Goal: Contribute content: Contribute content

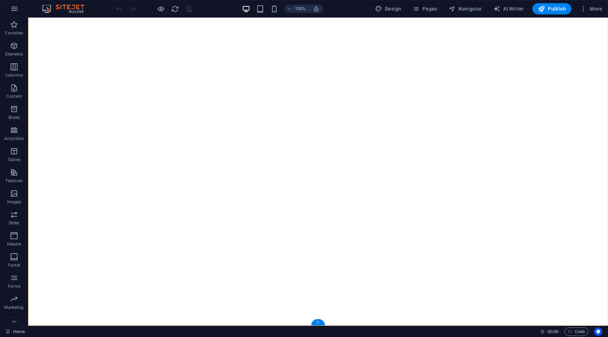
click at [318, 320] on div "+" at bounding box center [318, 322] width 14 height 6
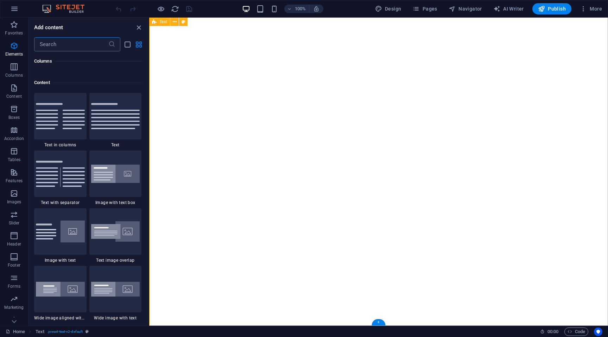
scroll to position [1231, 0]
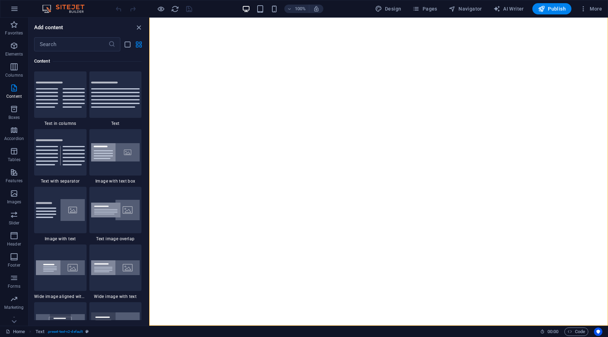
drag, startPoint x: 146, startPoint y: 102, endPoint x: 145, endPoint y: 107, distance: 4.2
click at [145, 107] on div "Favorites 1 Star Headline 1 Star Container Elements 1 Star Headline 1 Star Text…" at bounding box center [89, 185] width 120 height 269
click at [13, 58] on button "Elements" at bounding box center [14, 49] width 28 height 21
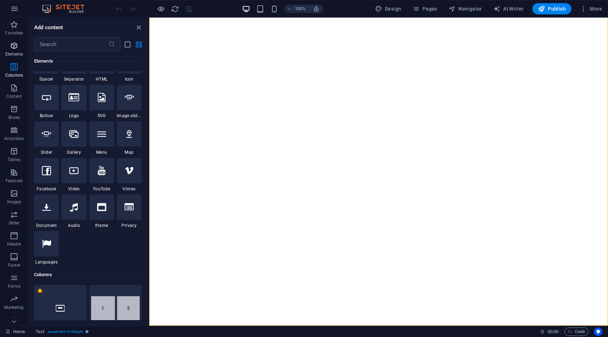
scroll to position [75, 0]
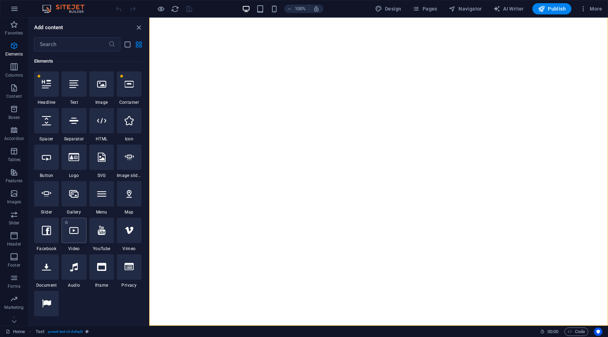
click at [72, 242] on div at bounding box center [74, 230] width 25 height 25
select select "%"
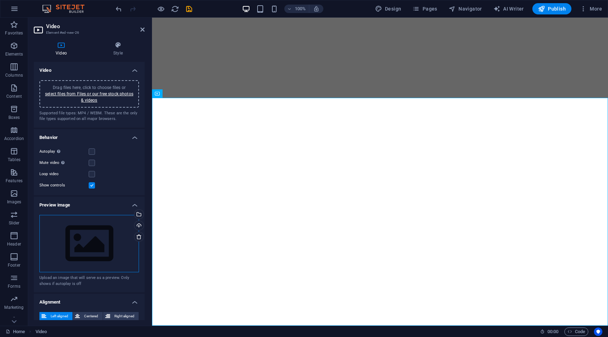
click at [106, 250] on div "Drag files here, click to choose files or select files from Files or our free s…" at bounding box center [89, 244] width 100 height 58
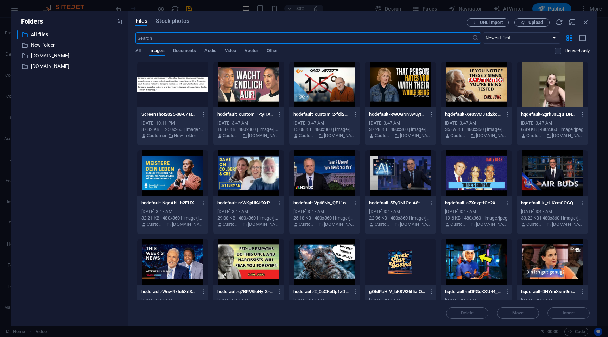
scroll to position [2117, 0]
click at [587, 22] on icon "button" at bounding box center [586, 22] width 8 height 8
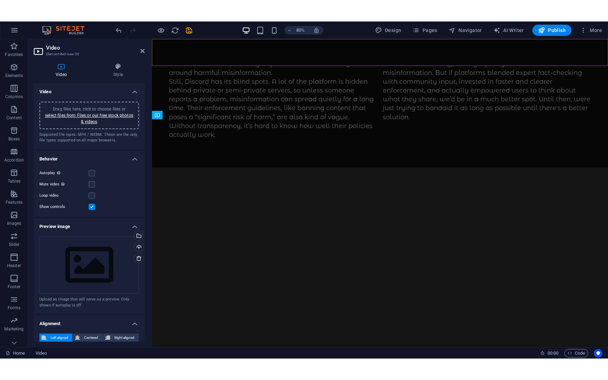
scroll to position [1945, 0]
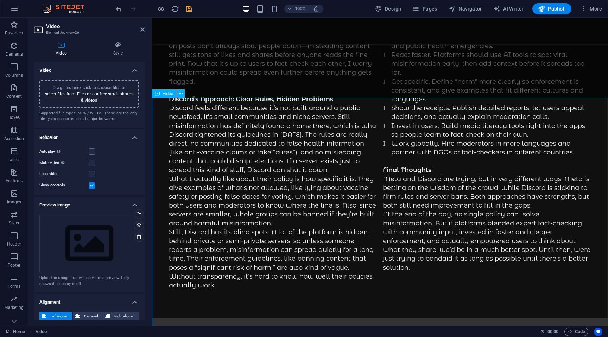
click at [164, 96] on div "Video" at bounding box center [164, 93] width 24 height 8
click at [182, 95] on icon at bounding box center [181, 93] width 4 height 7
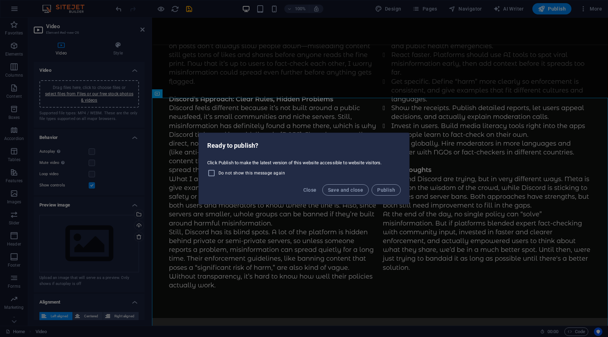
click at [273, 131] on div "Ready to publish? Click Publish to make the latest version of this website acce…" at bounding box center [304, 168] width 608 height 337
click at [307, 190] on span "Close" at bounding box center [309, 190] width 13 height 6
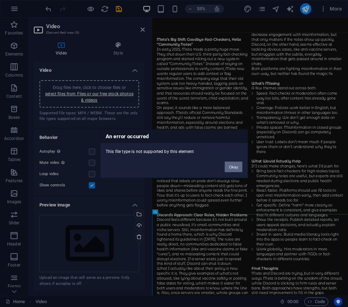
click at [234, 169] on button "Okay" at bounding box center [234, 167] width 18 height 11
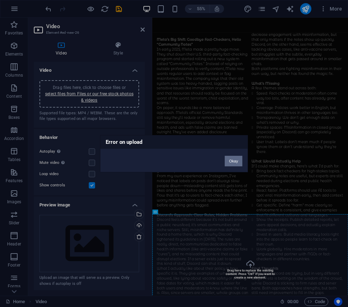
click at [232, 163] on button "Okay" at bounding box center [234, 161] width 18 height 11
click at [233, 158] on button "Okay" at bounding box center [234, 161] width 18 height 11
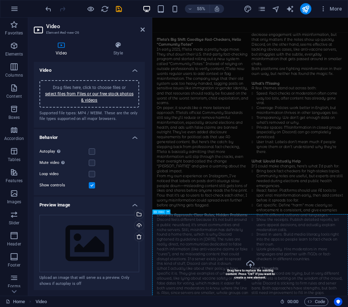
click at [169, 212] on button at bounding box center [167, 212] width 5 height 5
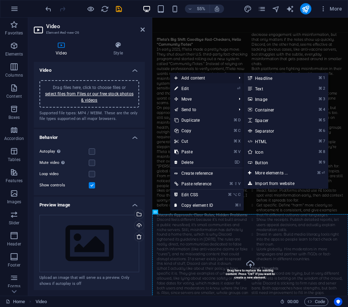
click at [197, 76] on span "Add content" at bounding box center [201, 78] width 63 height 11
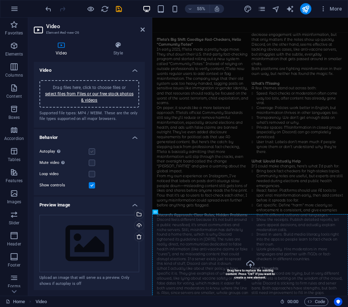
click at [91, 152] on label at bounding box center [92, 152] width 6 height 6
click at [0, 0] on input "Autoplay Autoplay is only available if muted is checked" at bounding box center [0, 0] width 0 height 0
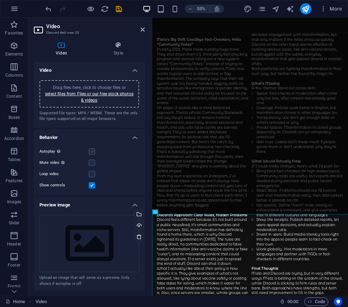
click at [91, 151] on label at bounding box center [92, 152] width 6 height 6
click at [0, 0] on input "Autoplay Autoplay is only available if muted is checked" at bounding box center [0, 0] width 0 height 0
click at [131, 139] on h4 "Behavior" at bounding box center [89, 135] width 111 height 13
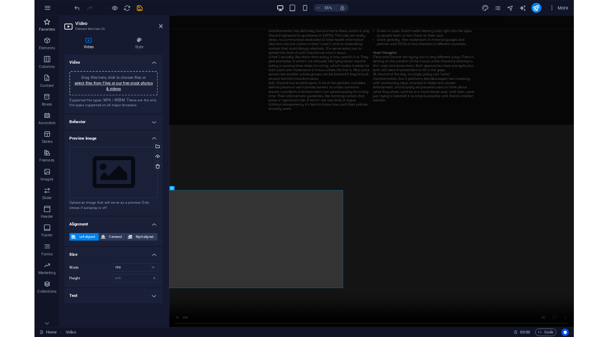
scroll to position [1729, 0]
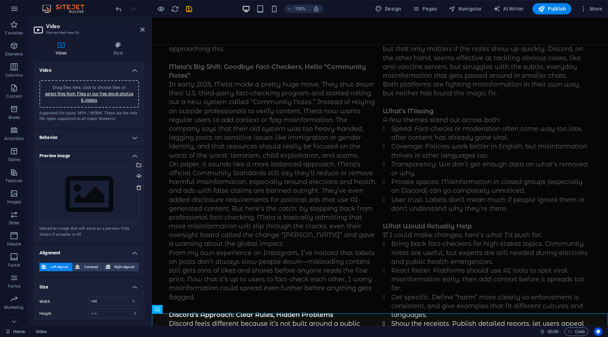
drag, startPoint x: 145, startPoint y: 184, endPoint x: 143, endPoint y: 236, distance: 52.1
click at [144, 236] on div "Video Style Video Drag files here, click to choose files or select files from F…" at bounding box center [89, 181] width 122 height 290
click at [166, 311] on span "Video" at bounding box center [168, 309] width 11 height 4
click at [181, 311] on icon at bounding box center [181, 308] width 4 height 7
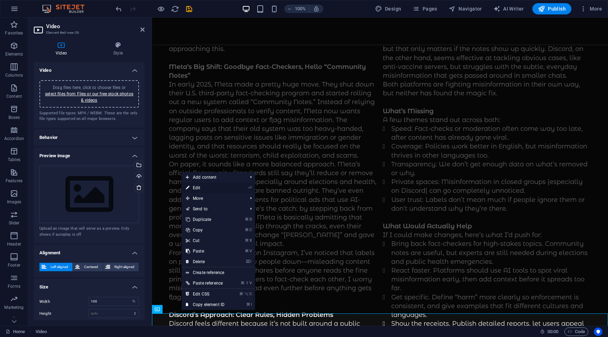
click at [207, 189] on link "⏎ Edit" at bounding box center [205, 188] width 47 height 11
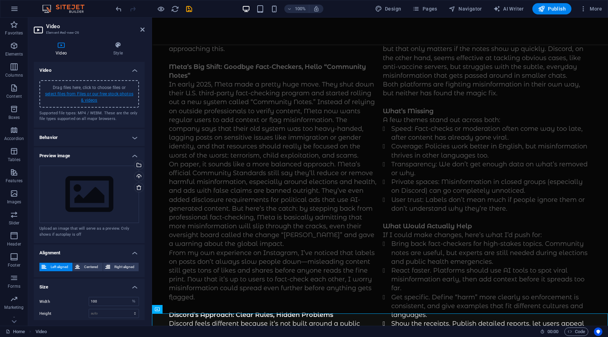
click at [88, 95] on link "select files from Files or our free stock photos & videos" at bounding box center [89, 97] width 88 height 11
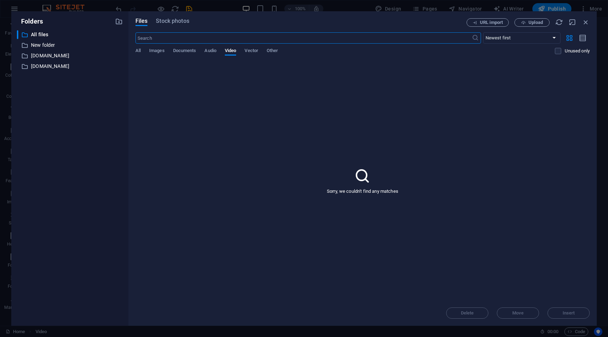
scroll to position [1945, 0]
click at [531, 27] on div "Files Stock photos URL import Upload ​ Newest first Oldest first Name (A-Z) Nam…" at bounding box center [362, 168] width 454 height 301
click at [529, 22] on span "Upload" at bounding box center [536, 22] width 14 height 4
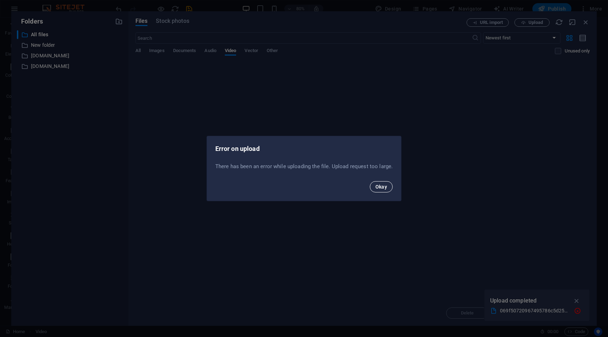
click at [383, 186] on span "Okay" at bounding box center [382, 187] width 12 height 6
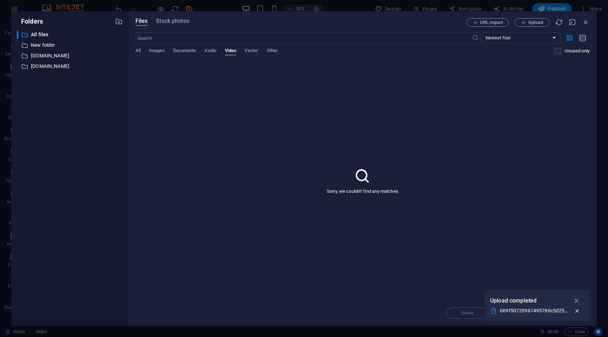
click at [578, 311] on icon "button" at bounding box center [577, 311] width 7 height 7
click at [584, 22] on icon "button" at bounding box center [586, 22] width 8 height 8
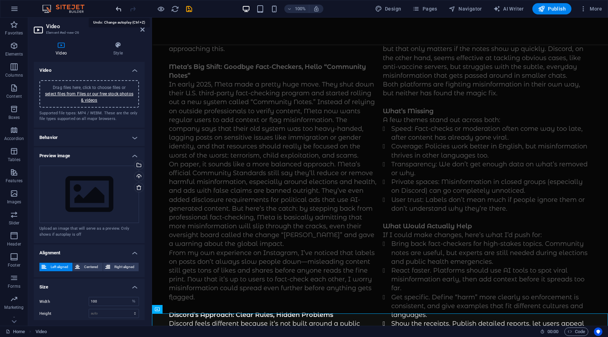
click at [121, 10] on icon "undo" at bounding box center [119, 9] width 8 height 8
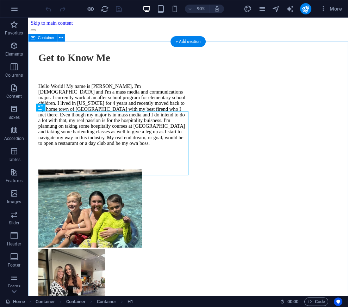
click at [347, 139] on div "Get to Know Me Hello World! My name is [PERSON_NAME], I'm [DEMOGRAPHIC_DATA] an…" at bounding box center [205, 306] width 349 height 547
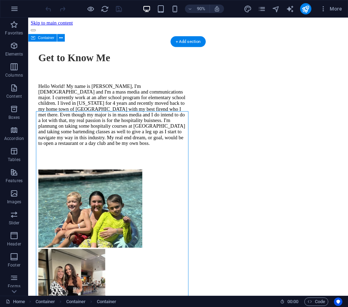
click at [347, 140] on div "Get to Know Me Hello World! My name is [PERSON_NAME], I'm [DEMOGRAPHIC_DATA] an…" at bounding box center [205, 306] width 349 height 547
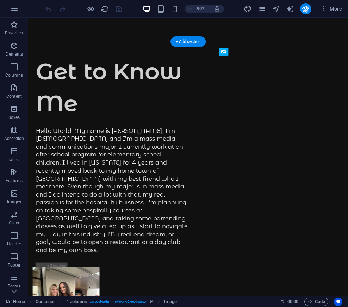
drag, startPoint x: 365, startPoint y: 135, endPoint x: 373, endPoint y: 223, distance: 88.0
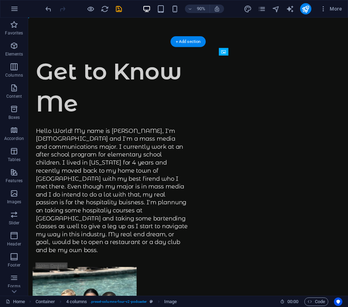
drag, startPoint x: 368, startPoint y: 148, endPoint x: 367, endPoint y: 185, distance: 37.3
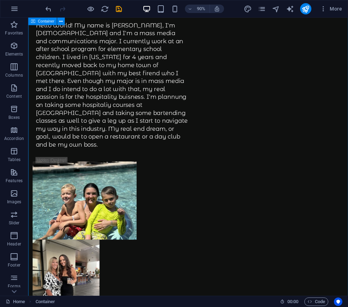
scroll to position [157, 0]
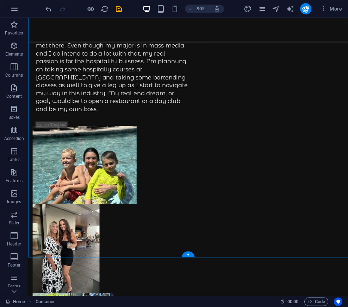
drag, startPoint x: 381, startPoint y: 183, endPoint x: 371, endPoint y: 121, distance: 62.8
click at [347, 220] on div "Get to Know Me Hello World! My name is [PERSON_NAME], I'm [DEMOGRAPHIC_DATA] an…" at bounding box center [205, 192] width 355 height 662
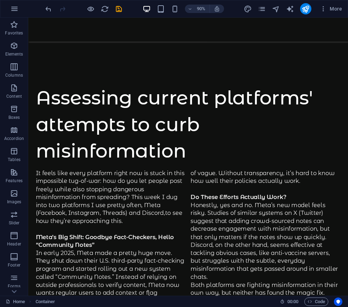
scroll to position [1994, 0]
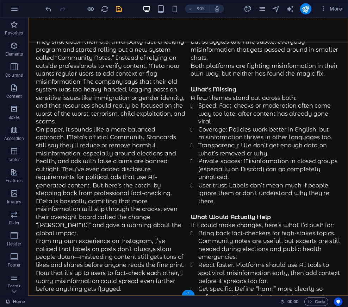
drag, startPoint x: 187, startPoint y: 293, endPoint x: 39, endPoint y: 306, distance: 147.7
click at [187, 293] on div "+" at bounding box center [188, 293] width 12 height 6
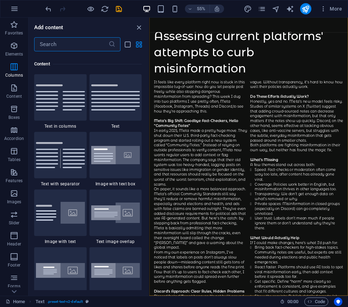
scroll to position [1213, 0]
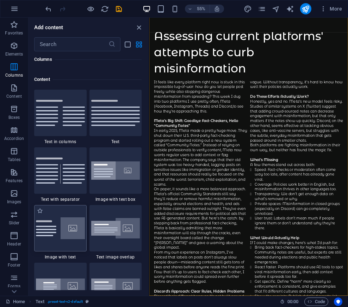
click at [52, 229] on img at bounding box center [60, 228] width 49 height 22
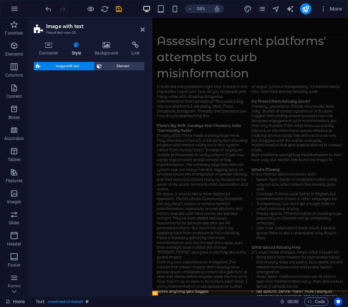
scroll to position [1797, 0]
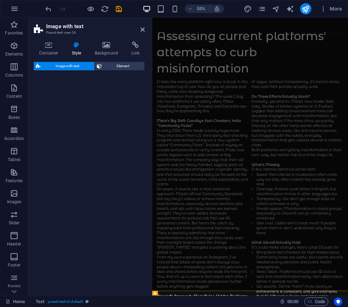
select select "rem"
select select "px"
select select "preset-text-with-image-v4-default"
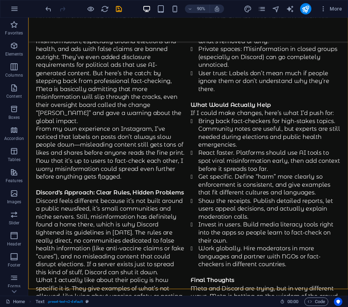
scroll to position [2159, 0]
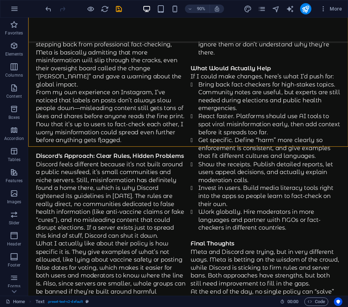
drag, startPoint x: 369, startPoint y: 521, endPoint x: 374, endPoint y: 345, distance: 175.3
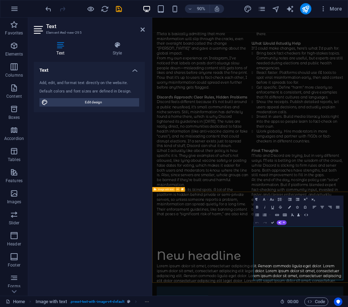
scroll to position [1986, 0]
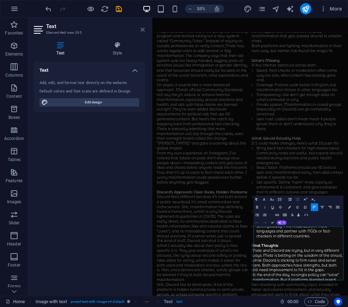
click at [142, 30] on icon at bounding box center [142, 30] width 4 height 6
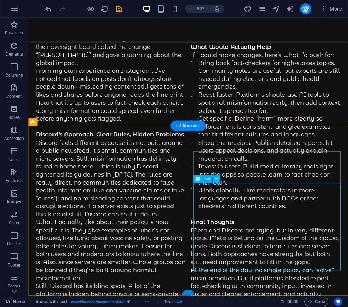
click at [214, 177] on icon at bounding box center [216, 179] width 4 height 7
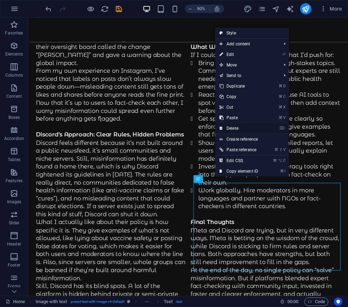
drag, startPoint x: 245, startPoint y: 126, endPoint x: 241, endPoint y: 120, distance: 7.5
click at [245, 126] on link "⌦ Delete" at bounding box center [238, 128] width 47 height 11
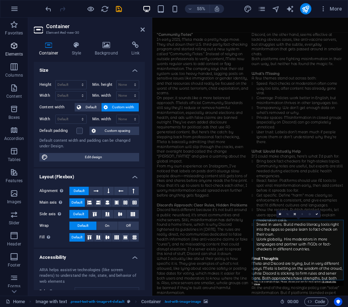
click at [13, 52] on p "Elements" at bounding box center [14, 54] width 18 height 6
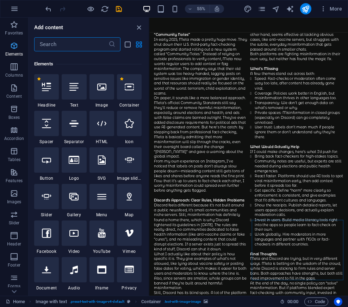
scroll to position [75, 0]
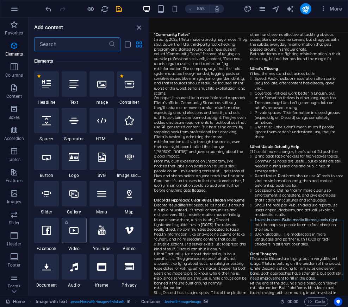
click at [73, 227] on icon at bounding box center [73, 230] width 9 height 9
select select "%"
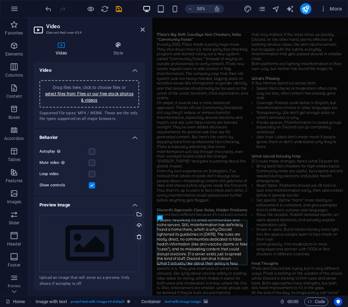
scroll to position [1963, 0]
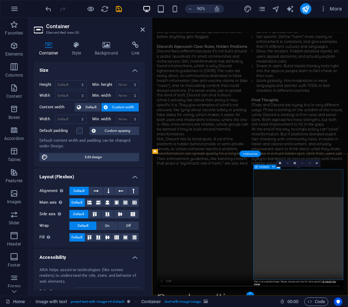
scroll to position [2055, 0]
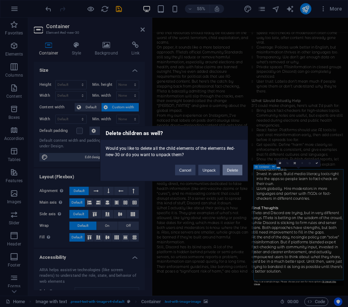
click at [233, 172] on button "Delete" at bounding box center [232, 170] width 20 height 11
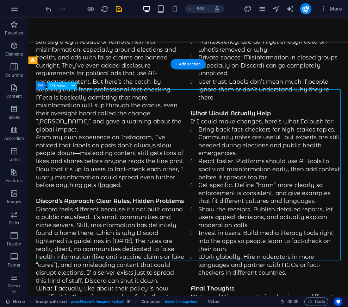
select select "%"
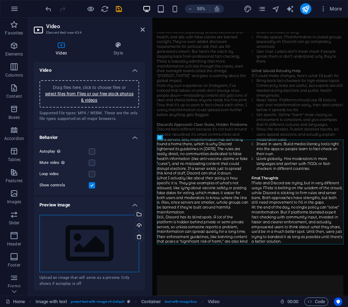
click at [113, 237] on div "Drag files here, click to choose files or select files from Files or our free s…" at bounding box center [89, 244] width 100 height 58
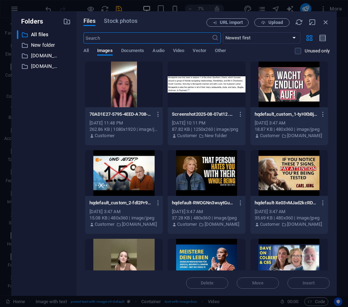
scroll to position [0, 0]
click at [323, 23] on icon "button" at bounding box center [326, 22] width 8 height 8
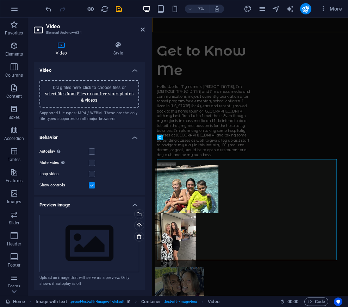
scroll to position [2109, 0]
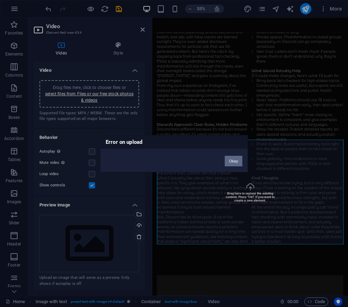
click at [232, 163] on button "Okay" at bounding box center [234, 161] width 18 height 11
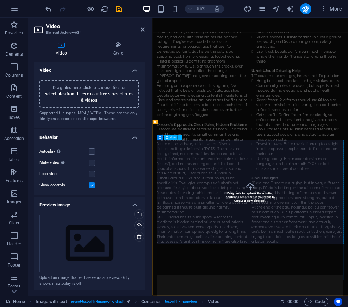
click at [100, 254] on div "Drag files here, click to choose files or select files from Files or our free s…" at bounding box center [89, 244] width 100 height 58
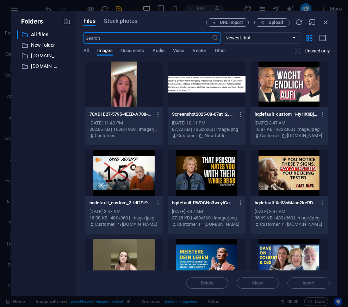
scroll to position [0, 0]
click at [119, 102] on div at bounding box center [123, 85] width 77 height 46
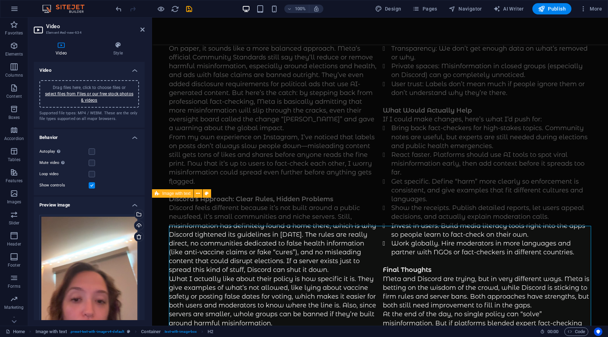
scroll to position [2498, 0]
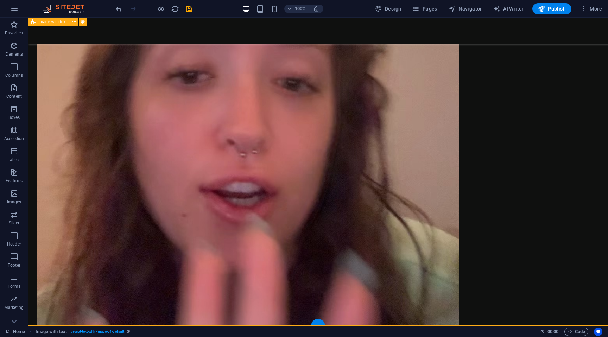
drag, startPoint x: 600, startPoint y: 311, endPoint x: 601, endPoint y: 298, distance: 13.0
click at [347, 298] on div "New headline Lorem ipsum dolor sit amet, consectetuer adipiscing elit. Aenean c…" at bounding box center [318, 119] width 580 height 872
drag, startPoint x: 601, startPoint y: 298, endPoint x: 569, endPoint y: 233, distance: 72.9
click at [347, 233] on div "New headline Lorem ipsum dolor sit amet, consectetuer adipiscing elit. Aenean c…" at bounding box center [318, 119] width 580 height 872
click at [347, 225] on figure at bounding box center [248, 86] width 422 height 751
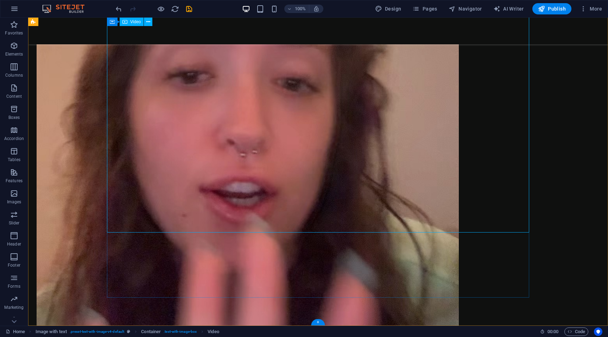
click at [347, 232] on figure at bounding box center [248, 86] width 422 height 751
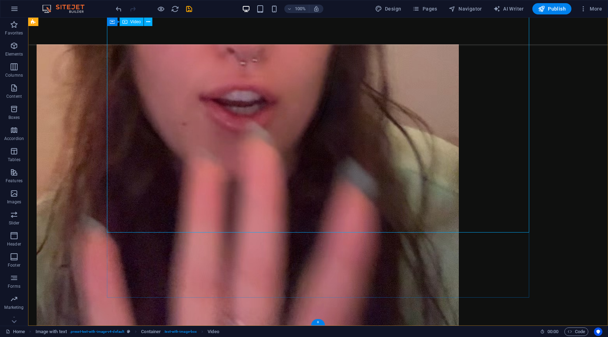
select select "%"
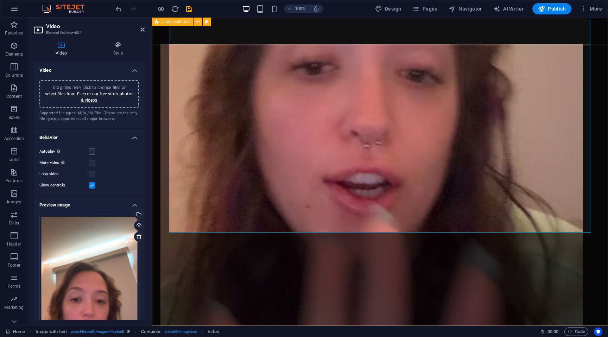
scroll to position [2498, 0]
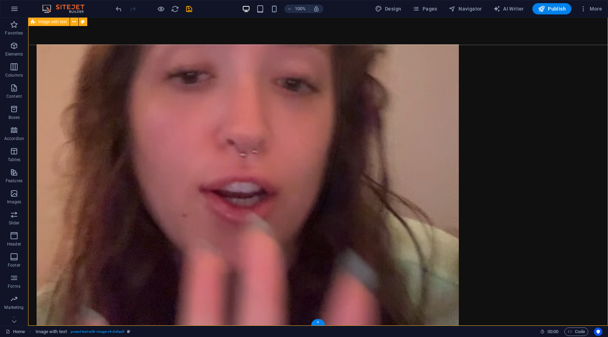
drag, startPoint x: 468, startPoint y: 233, endPoint x: 497, endPoint y: 208, distance: 37.4
click at [347, 208] on div "New headline Lorem ipsum dolor sit amet, consectetuer adipiscing elit. Aenean c…" at bounding box center [318, 119] width 580 height 872
click at [347, 226] on figure at bounding box center [248, 86] width 422 height 751
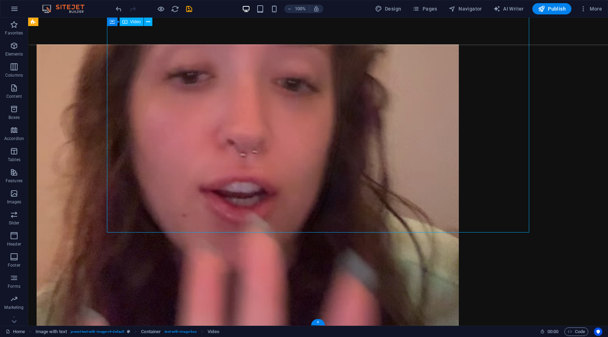
click at [347, 226] on figure at bounding box center [248, 86] width 422 height 751
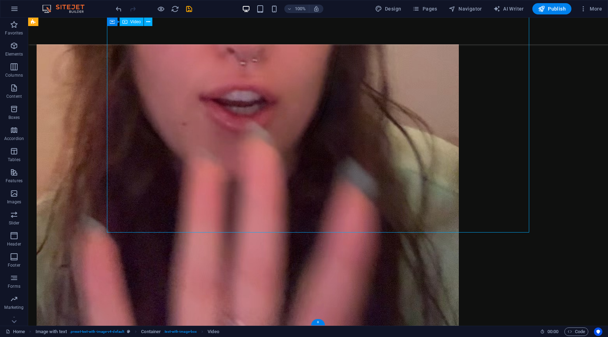
select select "%"
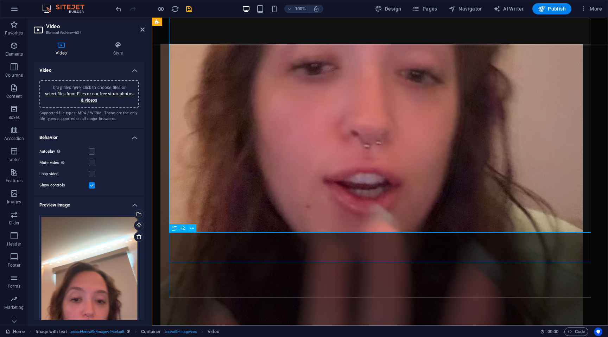
click at [170, 232] on div "H2" at bounding box center [178, 228] width 19 height 8
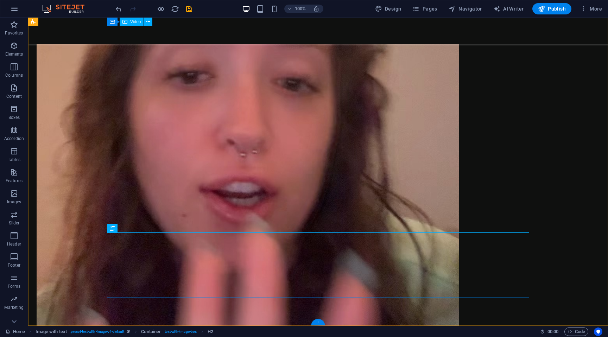
drag, startPoint x: 198, startPoint y: 250, endPoint x: 172, endPoint y: 219, distance: 40.5
click at [347, 235] on div "New headline Lorem ipsum dolor sit amet, consectetuer adipiscing elit. Aenean c…" at bounding box center [318, 119] width 580 height 872
click at [114, 215] on figure at bounding box center [248, 86] width 422 height 751
click at [116, 216] on figure at bounding box center [248, 86] width 422 height 751
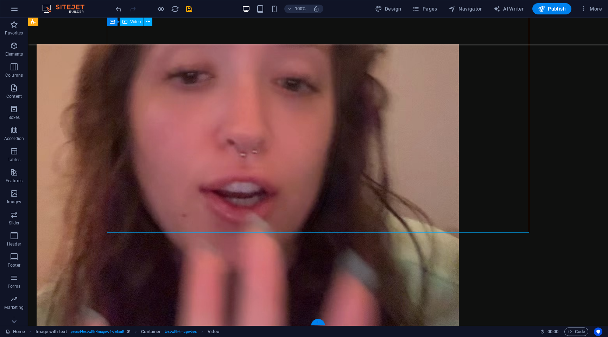
click at [116, 216] on figure at bounding box center [248, 86] width 422 height 751
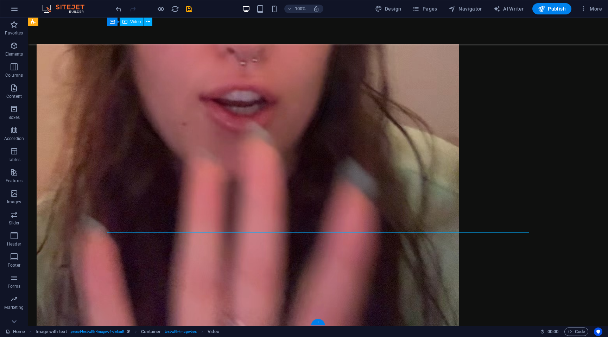
select select "%"
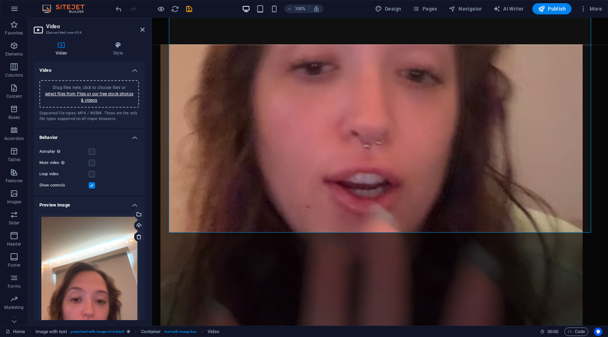
click at [116, 216] on div "Drag files here, click to choose files or select files from Files or our free s…" at bounding box center [89, 302] width 100 height 174
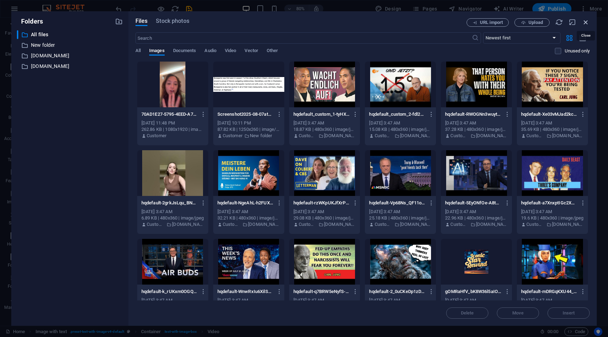
click at [347, 22] on icon "button" at bounding box center [586, 22] width 8 height 8
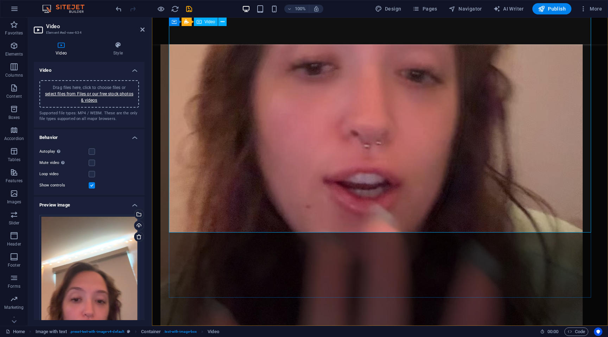
click at [297, 224] on figure at bounding box center [371, 77] width 422 height 751
click at [177, 215] on figure at bounding box center [371, 77] width 422 height 751
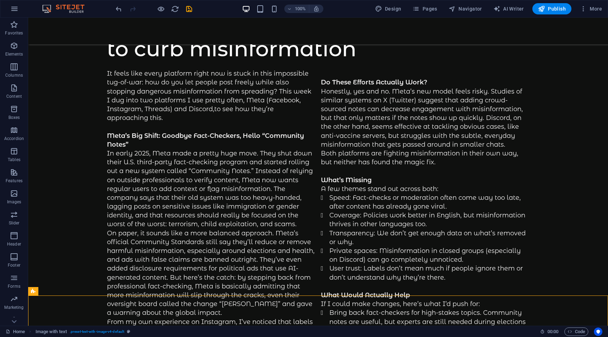
drag, startPoint x: 484, startPoint y: 210, endPoint x: 606, endPoint y: 34, distance: 214.1
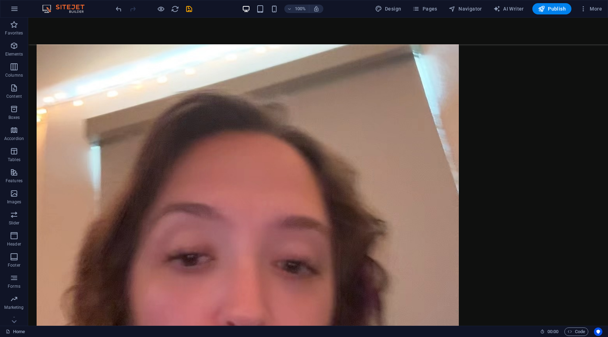
scroll to position [2498, 0]
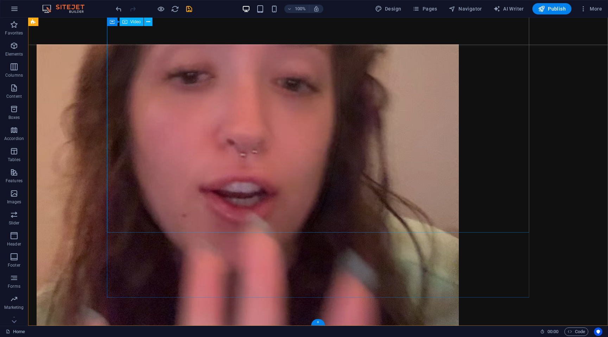
click at [115, 215] on figure at bounding box center [248, 86] width 422 height 751
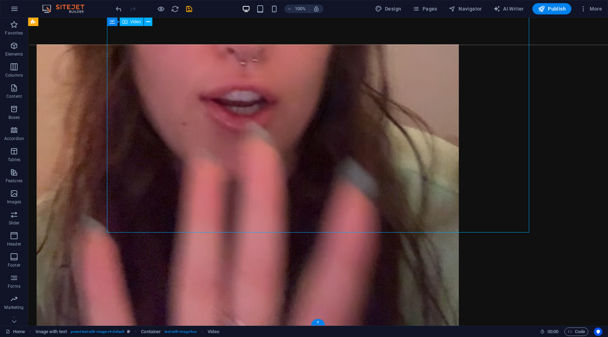
select select "%"
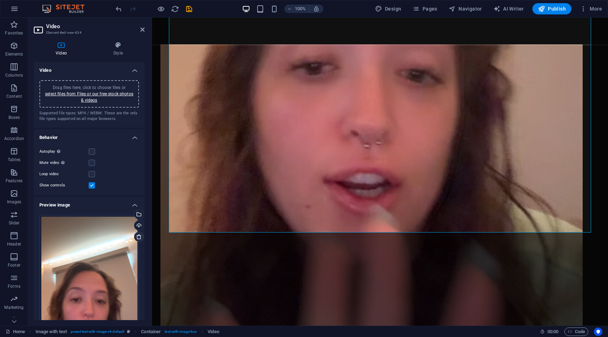
click at [137, 241] on link at bounding box center [139, 237] width 10 height 10
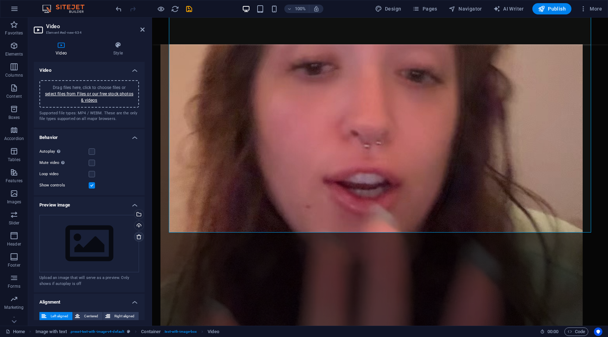
scroll to position [2076, 0]
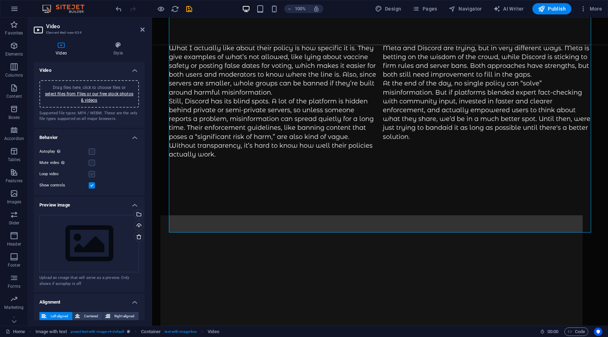
click at [91, 176] on label at bounding box center [92, 174] width 6 height 6
click at [0, 0] on input "Loop video" at bounding box center [0, 0] width 0 height 0
click at [91, 174] on label at bounding box center [92, 174] width 6 height 6
click at [0, 0] on input "Loop video" at bounding box center [0, 0] width 0 height 0
click at [94, 183] on label at bounding box center [92, 185] width 6 height 6
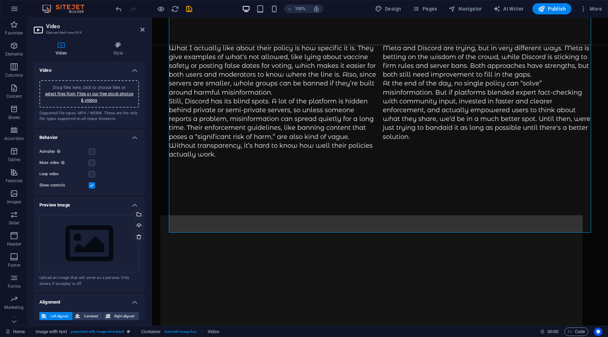
click at [0, 0] on input "Show controls" at bounding box center [0, 0] width 0 height 0
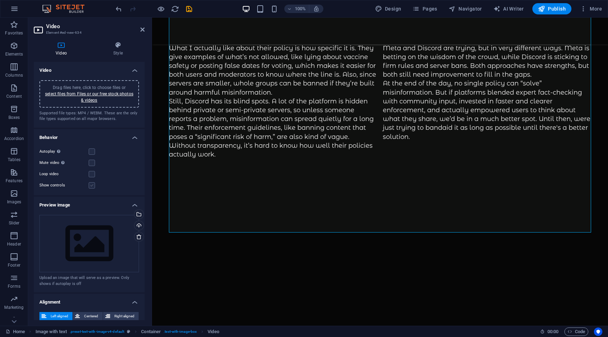
click at [90, 185] on label at bounding box center [92, 185] width 6 height 6
click at [0, 0] on input "Show controls" at bounding box center [0, 0] width 0 height 0
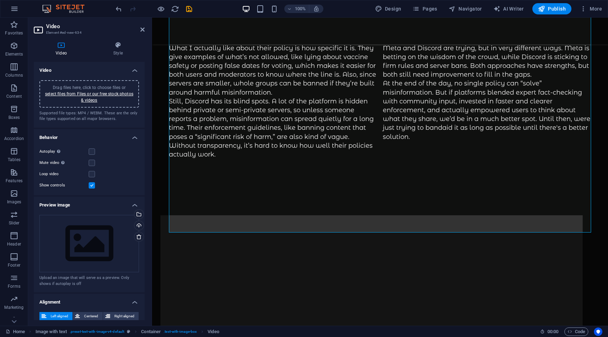
drag, startPoint x: 143, startPoint y: 253, endPoint x: 140, endPoint y: 277, distance: 24.4
click at [140, 278] on div "Drag files here, click to choose files or select files from Files or our free s…" at bounding box center [89, 250] width 111 height 83
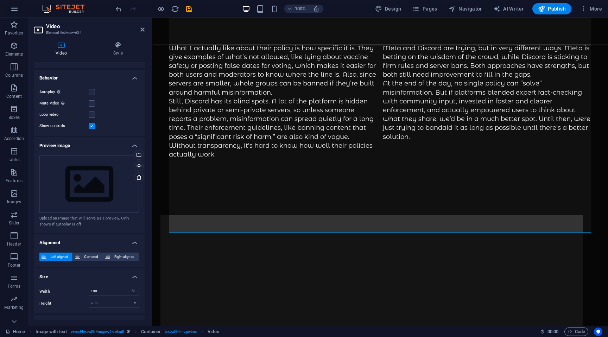
scroll to position [0, 0]
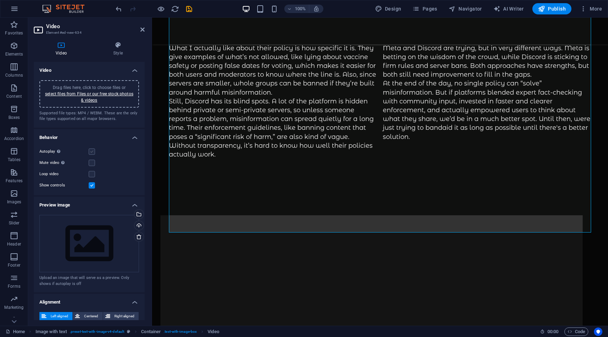
click at [91, 151] on label at bounding box center [92, 152] width 6 height 6
click at [0, 0] on input "Autoplay Autoplay is only available if muted is checked" at bounding box center [0, 0] width 0 height 0
click at [277, 215] on figure at bounding box center [371, 320] width 422 height 211
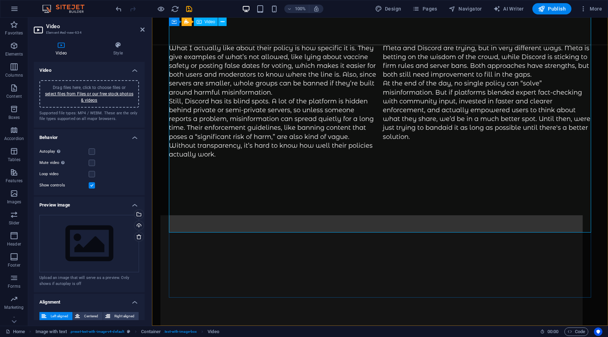
click at [277, 215] on figure at bounding box center [371, 320] width 422 height 211
click at [230, 215] on figure at bounding box center [371, 320] width 422 height 211
click at [271, 215] on figure at bounding box center [371, 320] width 422 height 211
click at [116, 9] on icon "undo" at bounding box center [119, 9] width 8 height 8
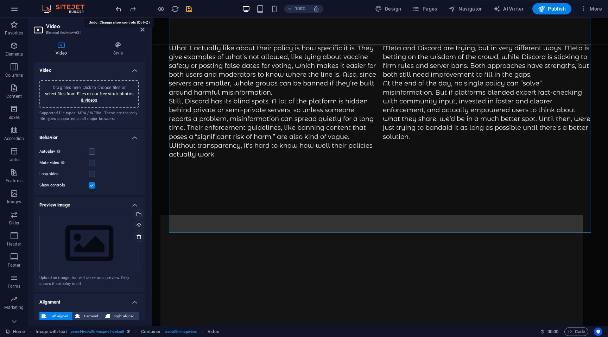
click at [116, 9] on icon "undo" at bounding box center [119, 9] width 8 height 8
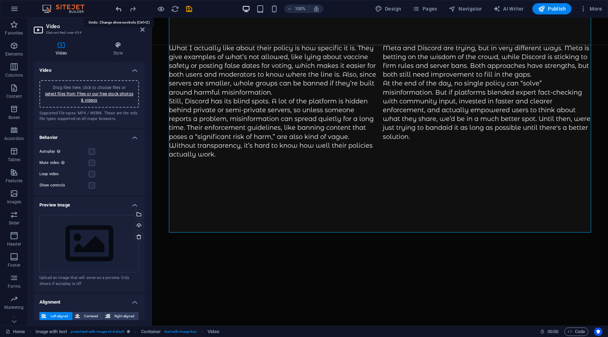
click at [116, 9] on icon "undo" at bounding box center [119, 9] width 8 height 8
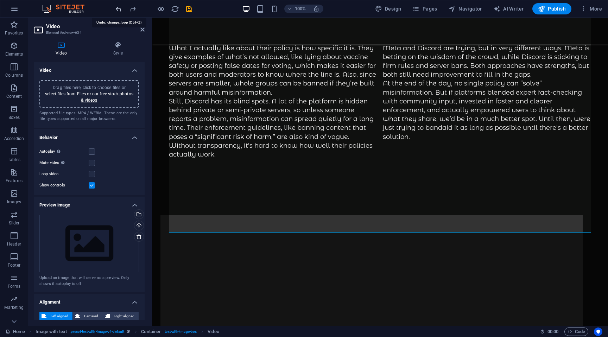
click at [116, 9] on icon "undo" at bounding box center [119, 9] width 8 height 8
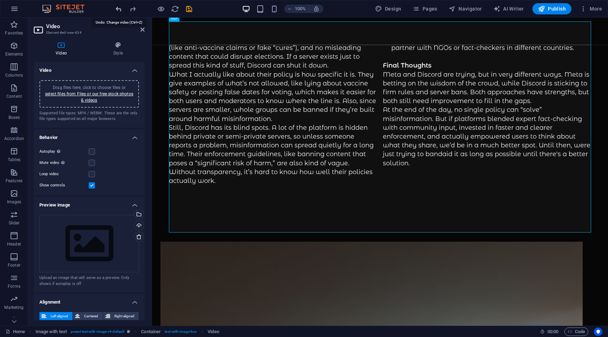
click at [116, 9] on icon "undo" at bounding box center [119, 9] width 8 height 8
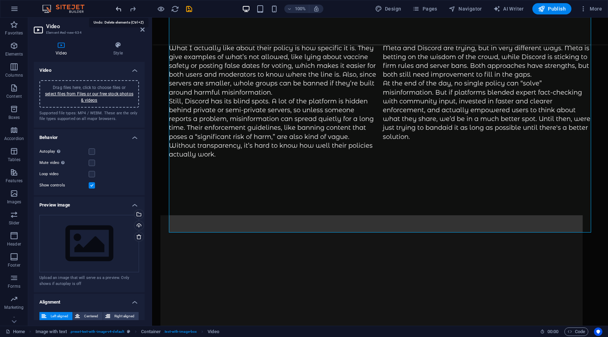
click at [116, 9] on icon "undo" at bounding box center [119, 9] width 8 height 8
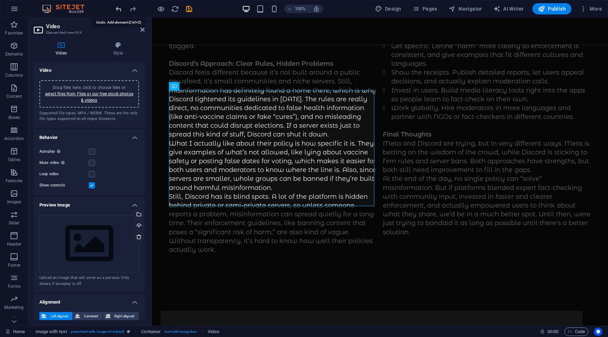
click at [116, 9] on icon "undo" at bounding box center [119, 9] width 8 height 8
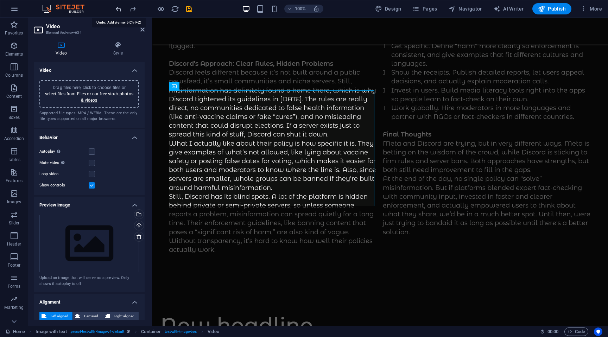
scroll to position [1773, 0]
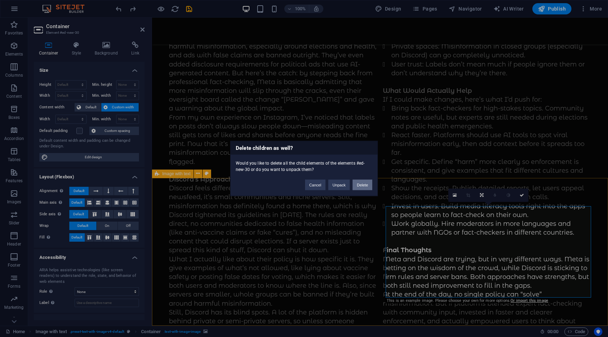
click at [347, 188] on button "Delete" at bounding box center [363, 185] width 20 height 11
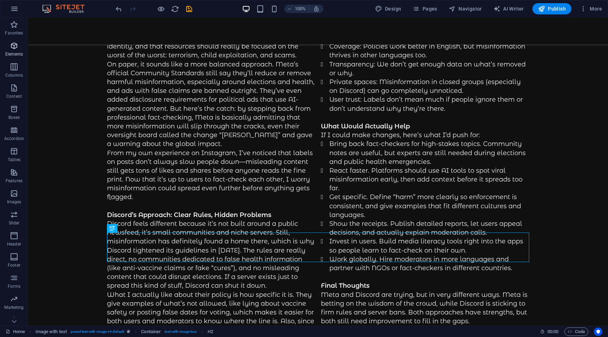
click at [20, 51] on span "Elements" at bounding box center [14, 50] width 28 height 17
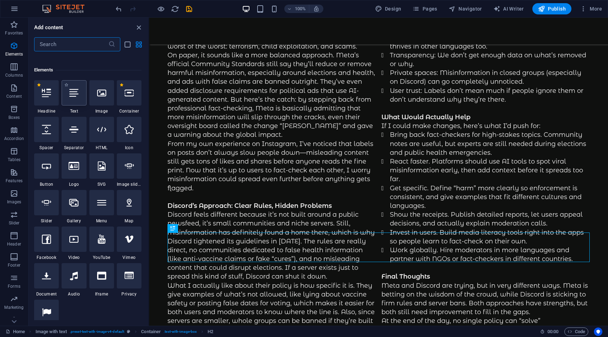
scroll to position [75, 0]
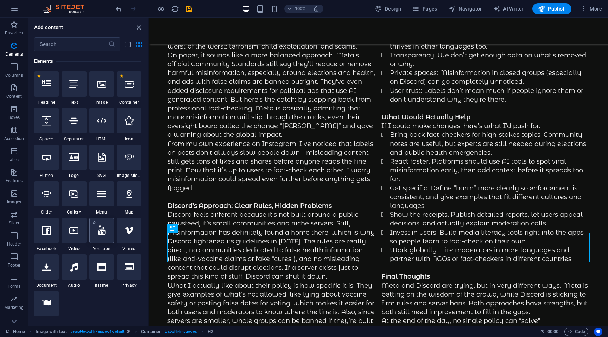
click at [106, 231] on div at bounding box center [101, 230] width 25 height 25
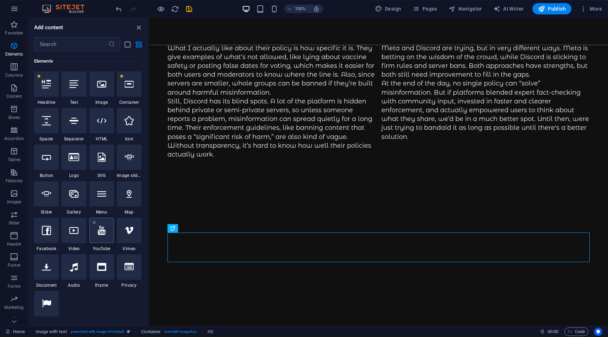
select select "ar16_9"
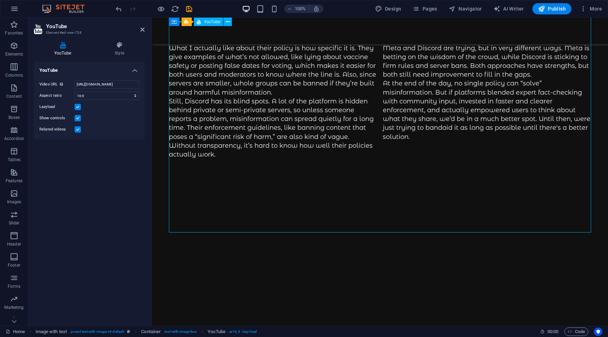
click at [347, 215] on div at bounding box center [371, 334] width 422 height 238
click at [227, 215] on div at bounding box center [371, 334] width 422 height 238
drag, startPoint x: 226, startPoint y: 101, endPoint x: 184, endPoint y: 84, distance: 45.3
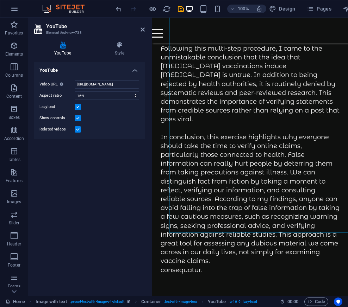
scroll to position [2076, 0]
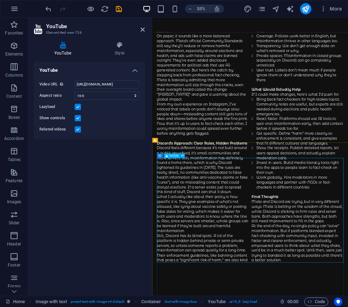
click at [183, 157] on icon at bounding box center [182, 156] width 2 height 4
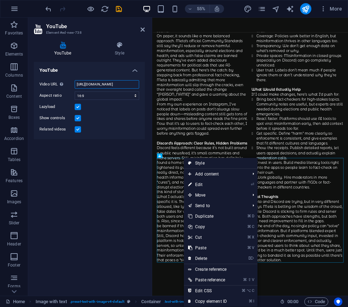
scroll to position [0, 18]
drag, startPoint x: 75, startPoint y: 84, endPoint x: 139, endPoint y: 84, distance: 64.4
click at [139, 84] on div "Video URL Insert (or paste) a video URL. [URL][DOMAIN_NAME] Aspect ratio 16:10 …" at bounding box center [89, 107] width 111 height 65
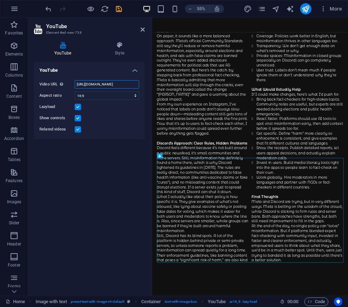
paste input "6qzkX4ZwvNQ"
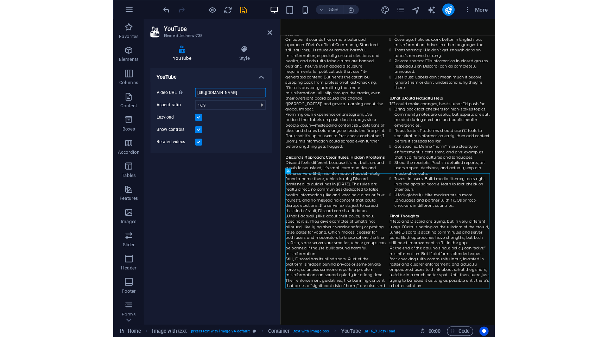
scroll to position [1833, 0]
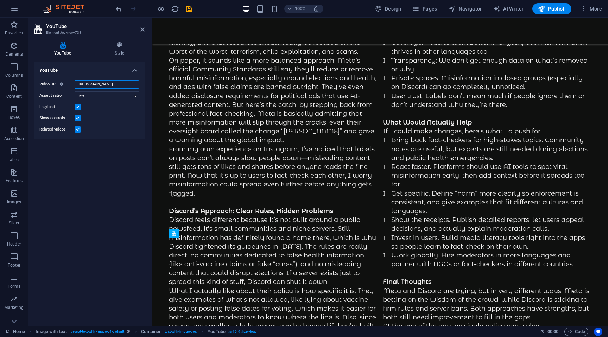
type input "[URL][DOMAIN_NAME]"
click at [131, 206] on div "YouTube Video URL Insert (or paste) a video URL. [URL][DOMAIN_NAME] Aspect rati…" at bounding box center [89, 191] width 111 height 258
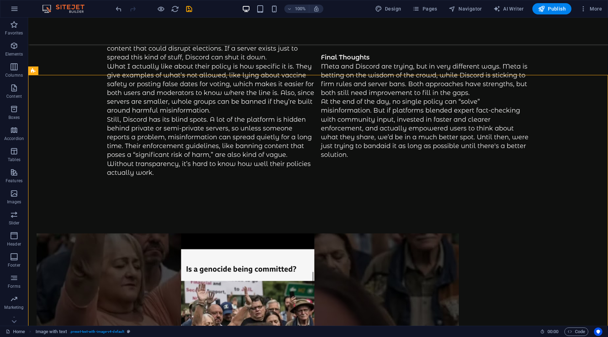
scroll to position [1984, 0]
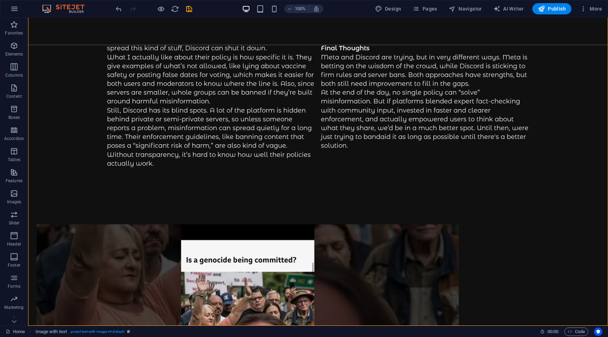
drag, startPoint x: 483, startPoint y: 304, endPoint x: 608, endPoint y: 335, distance: 128.4
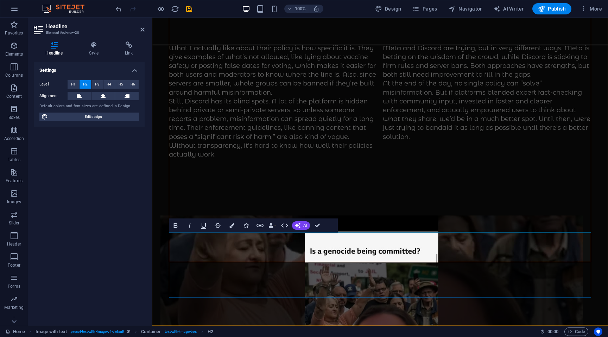
drag, startPoint x: 332, startPoint y: 248, endPoint x: 173, endPoint y: 236, distance: 159.5
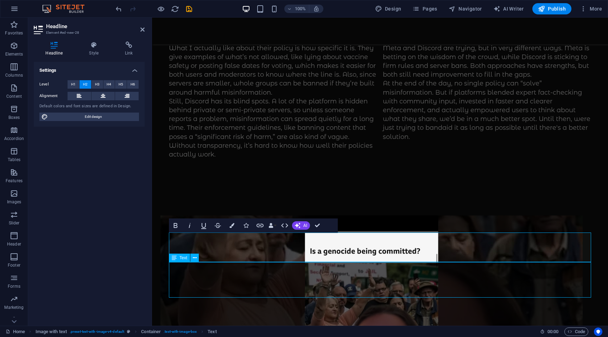
scroll to position [1984, 0]
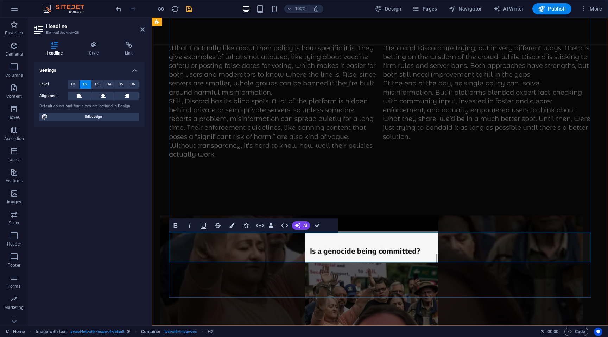
drag, startPoint x: 284, startPoint y: 250, endPoint x: 150, endPoint y: 239, distance: 134.5
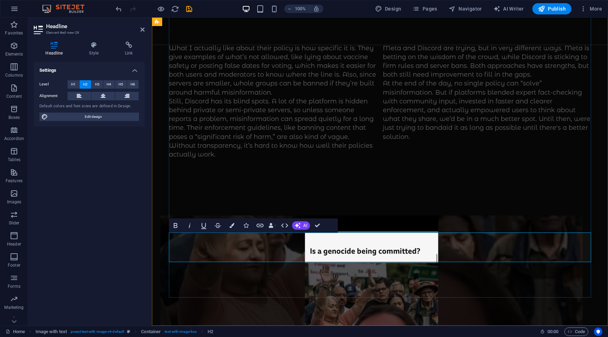
drag, startPoint x: 286, startPoint y: 244, endPoint x: 174, endPoint y: 246, distance: 111.9
drag, startPoint x: 302, startPoint y: 251, endPoint x: 175, endPoint y: 241, distance: 127.4
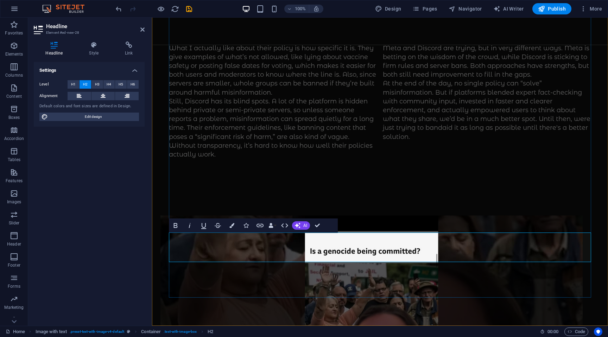
copy h2 "References"
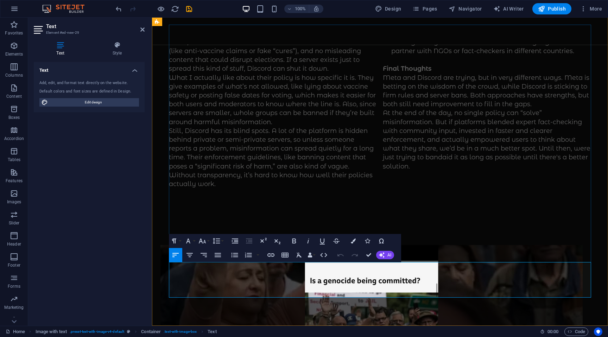
drag, startPoint x: 293, startPoint y: 288, endPoint x: 252, endPoint y: 286, distance: 41.2
drag, startPoint x: 263, startPoint y: 292, endPoint x: 185, endPoint y: 254, distance: 87.2
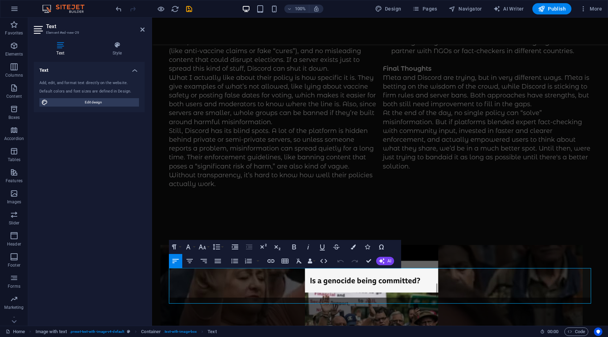
scroll to position [2040, 0]
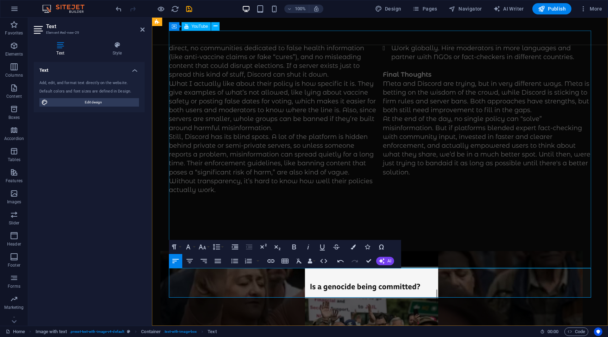
drag, startPoint x: 292, startPoint y: 283, endPoint x: 171, endPoint y: 267, distance: 121.4
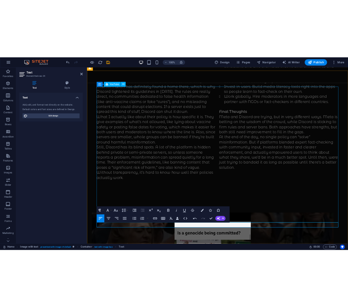
scroll to position [0, 2]
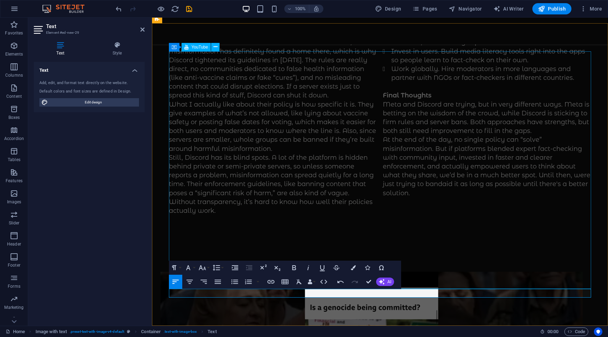
drag, startPoint x: 211, startPoint y: 292, endPoint x: 168, endPoint y: 279, distance: 45.3
click at [189, 282] on icon "button" at bounding box center [190, 282] width 6 height 4
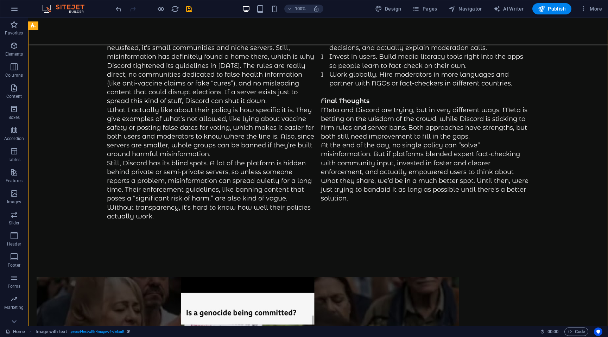
scroll to position [1937, 0]
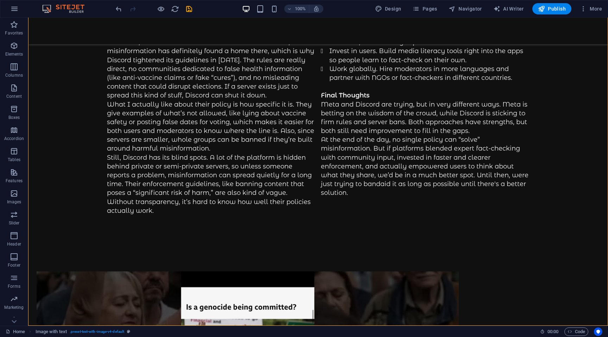
drag, startPoint x: 484, startPoint y: 253, endPoint x: 608, endPoint y: 321, distance: 141.1
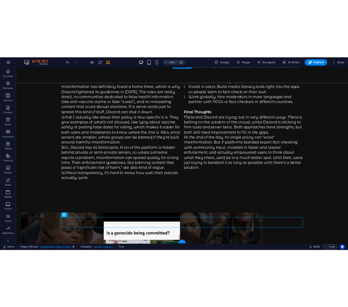
scroll to position [2029, 0]
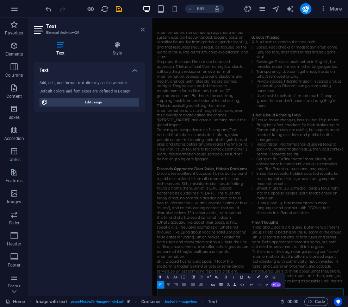
click at [143, 31] on icon at bounding box center [142, 30] width 4 height 6
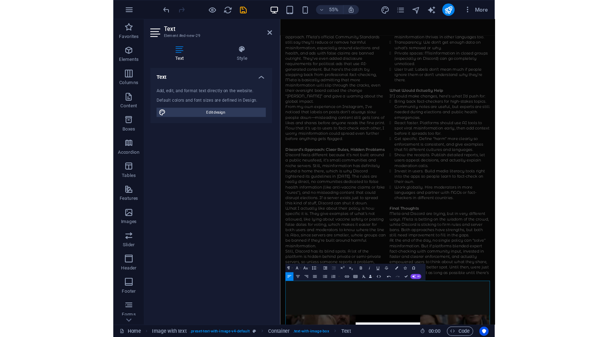
scroll to position [2083, 0]
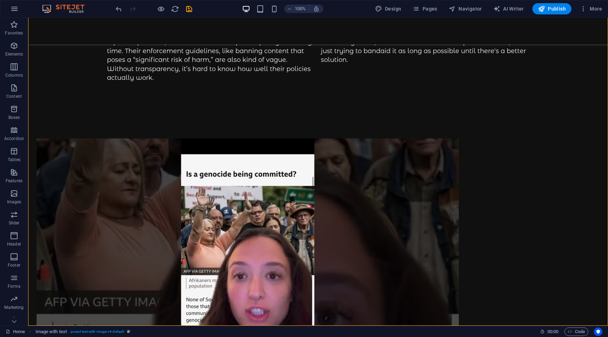
drag, startPoint x: 604, startPoint y: 311, endPoint x: 602, endPoint y: 300, distance: 11.1
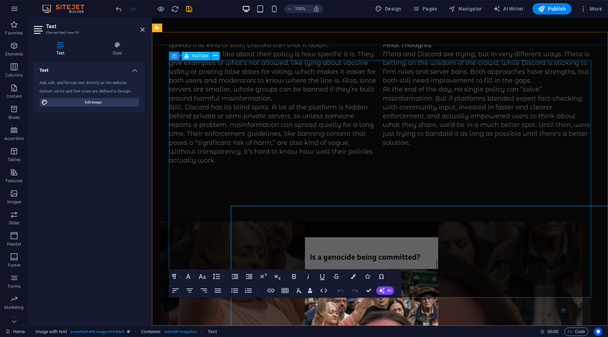
scroll to position [2162, 0]
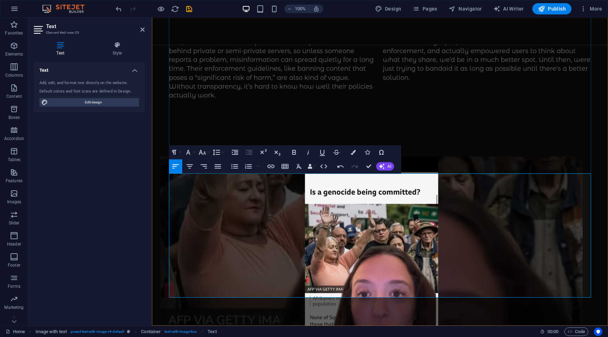
scroll to position [2126, 0]
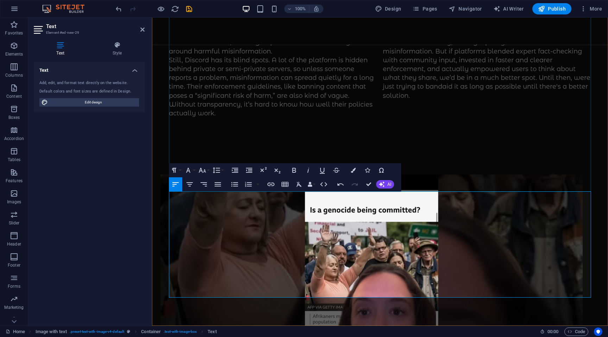
drag, startPoint x: 346, startPoint y: 258, endPoint x: 170, endPoint y: 246, distance: 176.0
copy p "[PERSON_NAME], [GEOGRAPHIC_DATA]. “Are White [DEMOGRAPHIC_DATA] Facing a [MEDIC…"
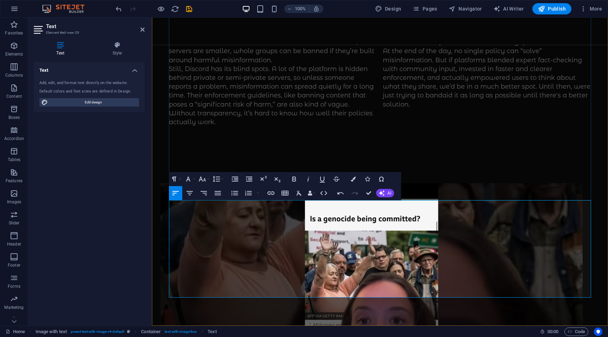
scroll to position [2100, 0]
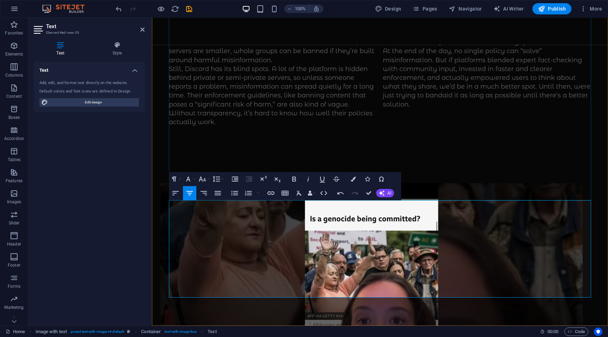
scroll to position [2117, 0]
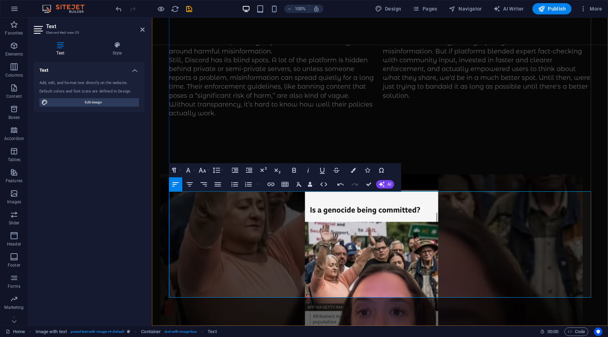
drag, startPoint x: 485, startPoint y: 290, endPoint x: 228, endPoint y: 286, distance: 256.9
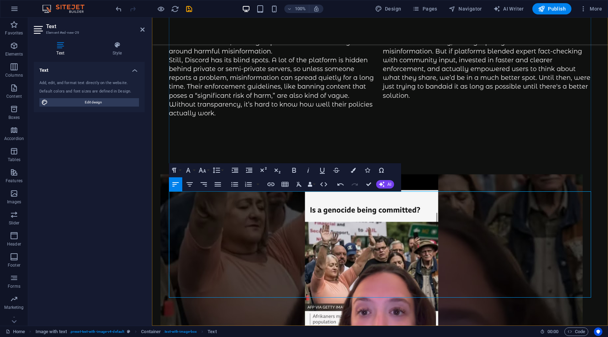
scroll to position [2126, 0]
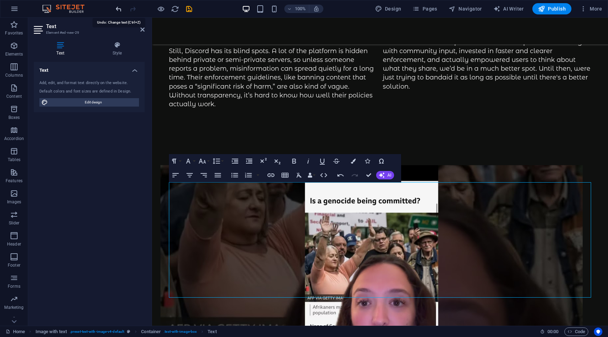
click at [115, 7] on icon "undo" at bounding box center [119, 9] width 8 height 8
click at [116, 8] on icon "undo" at bounding box center [119, 9] width 8 height 8
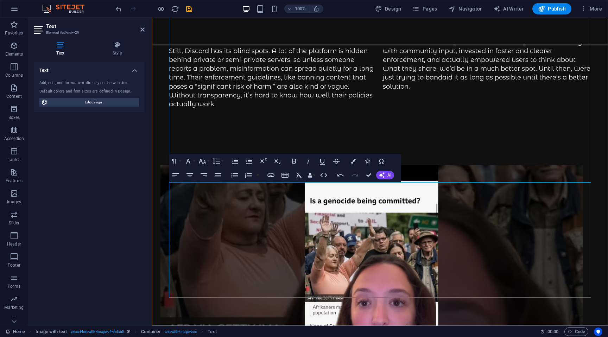
click at [119, 13] on div at bounding box center [153, 8] width 79 height 11
click at [119, 11] on icon "undo" at bounding box center [119, 9] width 8 height 8
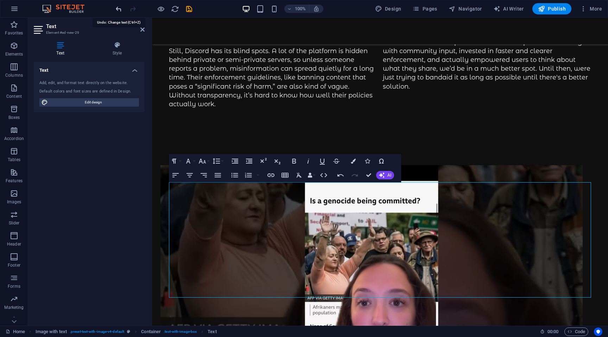
click at [119, 11] on icon "undo" at bounding box center [119, 9] width 8 height 8
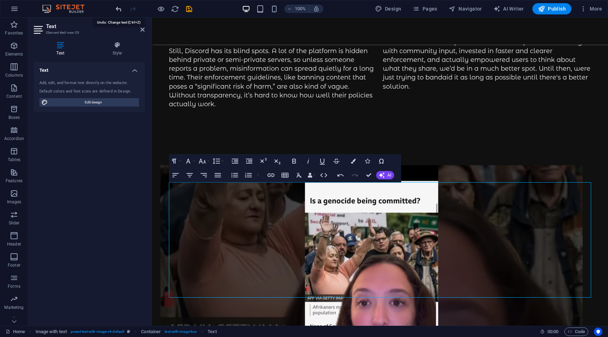
click at [119, 11] on icon "undo" at bounding box center [119, 9] width 8 height 8
click at [119, 10] on icon "undo" at bounding box center [119, 9] width 8 height 8
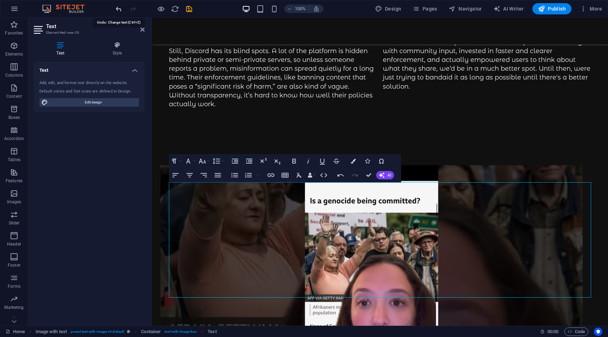
click at [119, 10] on icon "undo" at bounding box center [119, 9] width 8 height 8
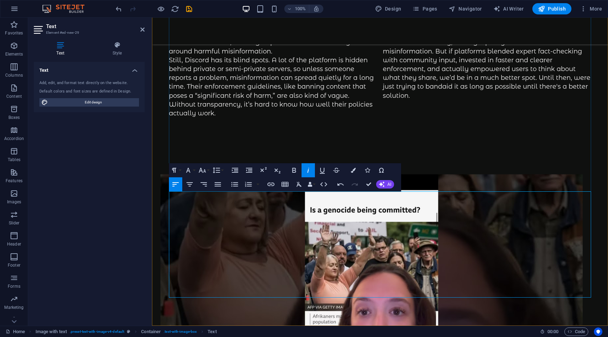
drag, startPoint x: 239, startPoint y: 291, endPoint x: 170, endPoint y: 267, distance: 72.8
copy p "[PERSON_NAME], et al. “Democracy Dies in Darkness [PERSON_NAME] False or Mislea…"
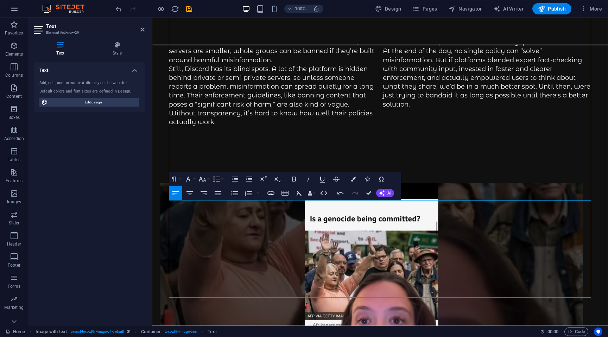
scroll to position [2126, 0]
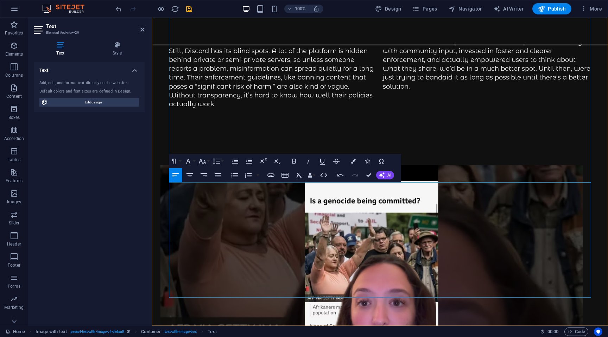
drag, startPoint x: 400, startPoint y: 250, endPoint x: 169, endPoint y: 240, distance: 231.8
copy p "[PERSON_NAME], and [PERSON_NAME]. “[PERSON_NAME] Links [MEDICAL_DATA] and [MEDI…"
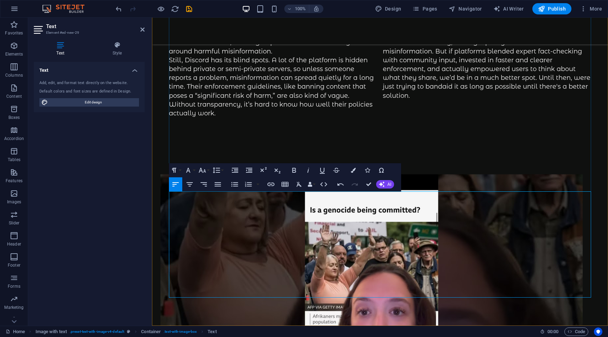
scroll to position [2108, 0]
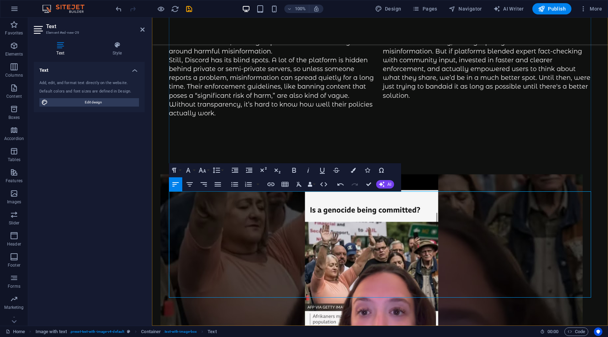
scroll to position [2126, 0]
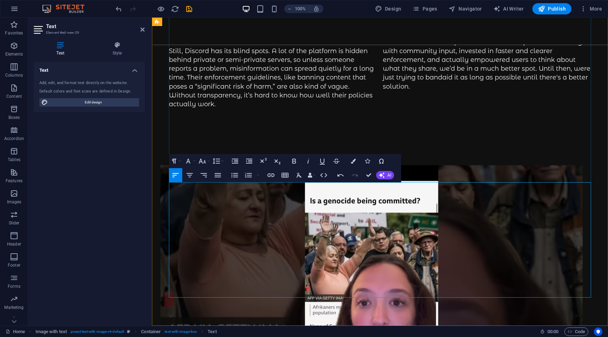
click at [347, 9] on span "Publish" at bounding box center [552, 8] width 28 height 7
